Goal: Go to known website: Access a specific website the user already knows

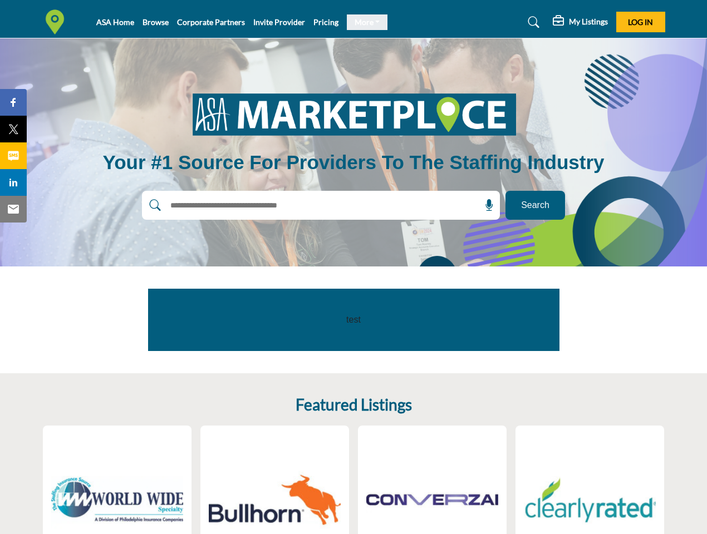
click at [363, 22] on link "More" at bounding box center [367, 22] width 41 height 16
click at [640, 22] on span "Log In" at bounding box center [640, 21] width 25 height 9
click at [485, 205] on icon at bounding box center [489, 205] width 11 height 11
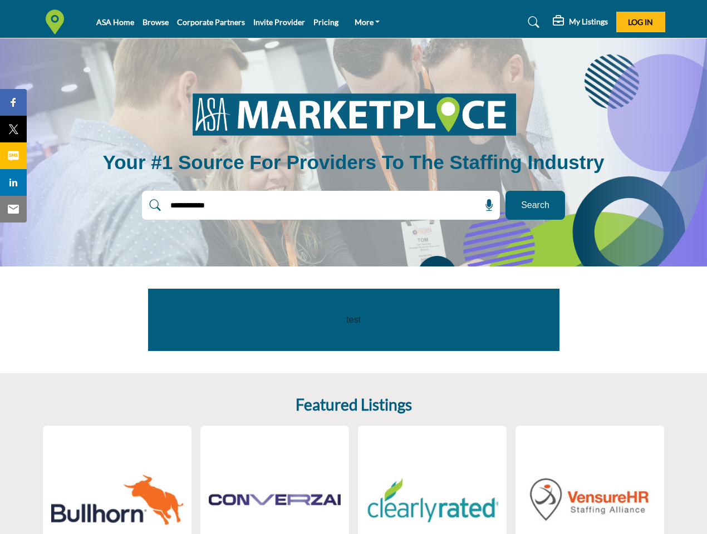
click at [13, 102] on span "Share" at bounding box center [19, 102] width 32 height 13
type input "**********"
click at [13, 129] on span "Tweet" at bounding box center [19, 128] width 32 height 13
click at [13, 156] on span "Share" at bounding box center [19, 155] width 32 height 13
click at [13, 182] on span "Share" at bounding box center [19, 182] width 32 height 13
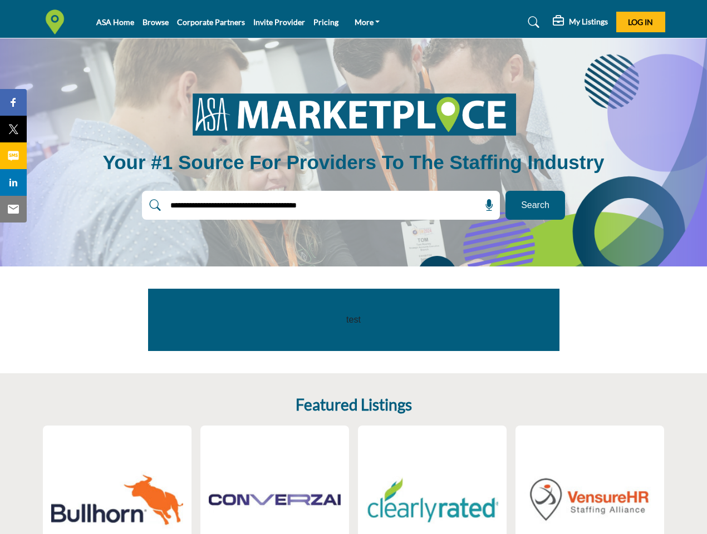
click at [13, 209] on span "Email" at bounding box center [18, 209] width 31 height 13
